Goal: Check status: Check status

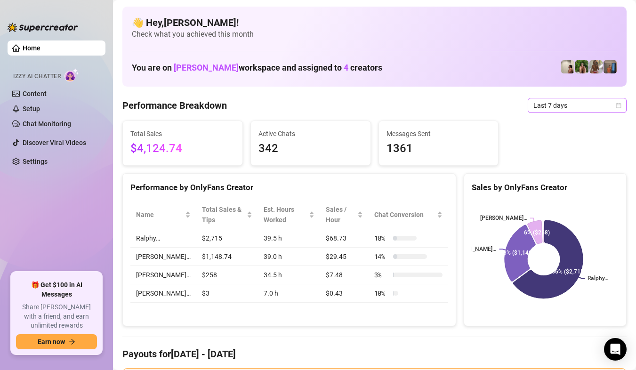
click at [596, 107] on span "Last 7 days" at bounding box center [577, 105] width 88 height 14
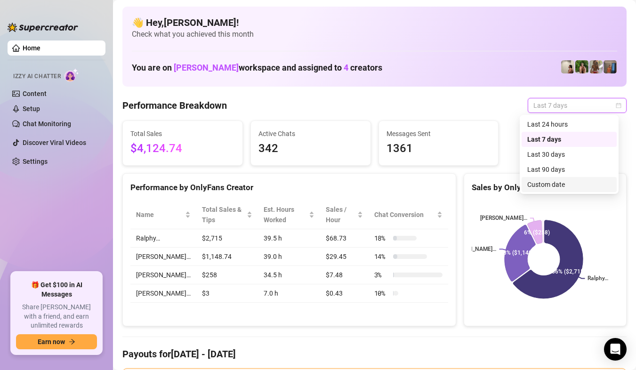
click at [567, 188] on div "Custom date" at bounding box center [569, 184] width 84 height 10
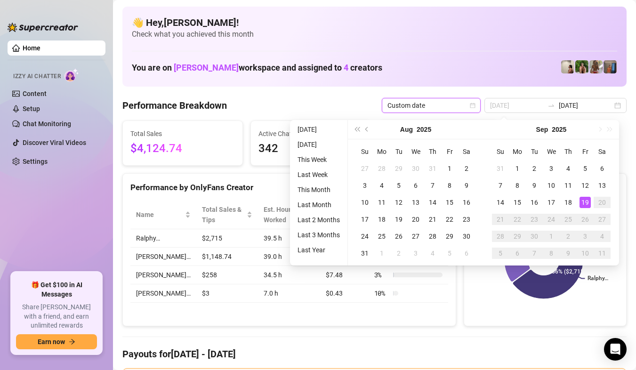
type input "[DATE]"
click at [586, 204] on div "19" at bounding box center [584, 202] width 11 height 11
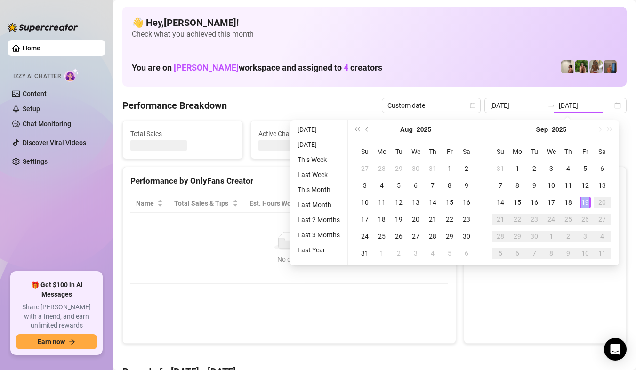
type input "[DATE]"
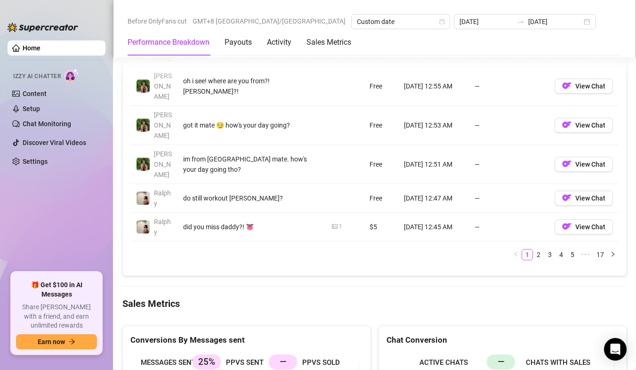
scroll to position [1176, 0]
